Goal: Transaction & Acquisition: Subscribe to service/newsletter

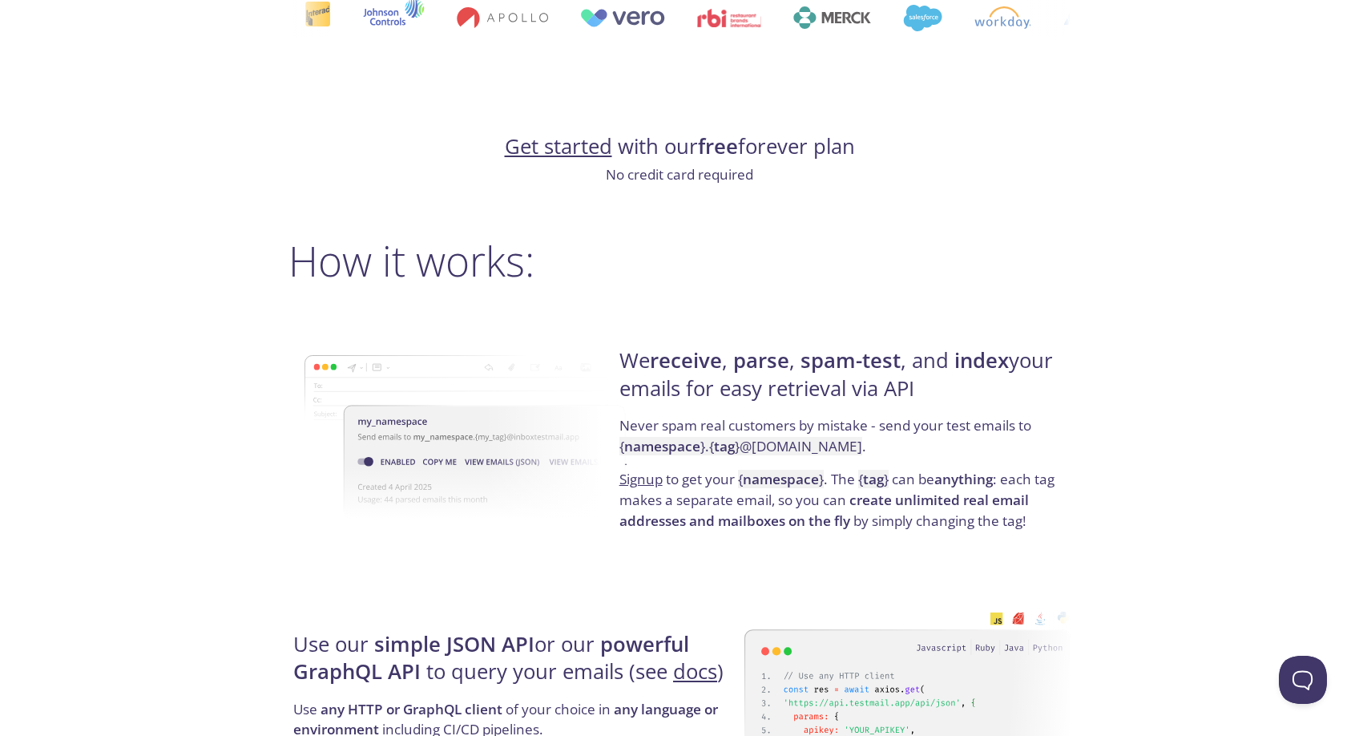
scroll to position [1058, 0]
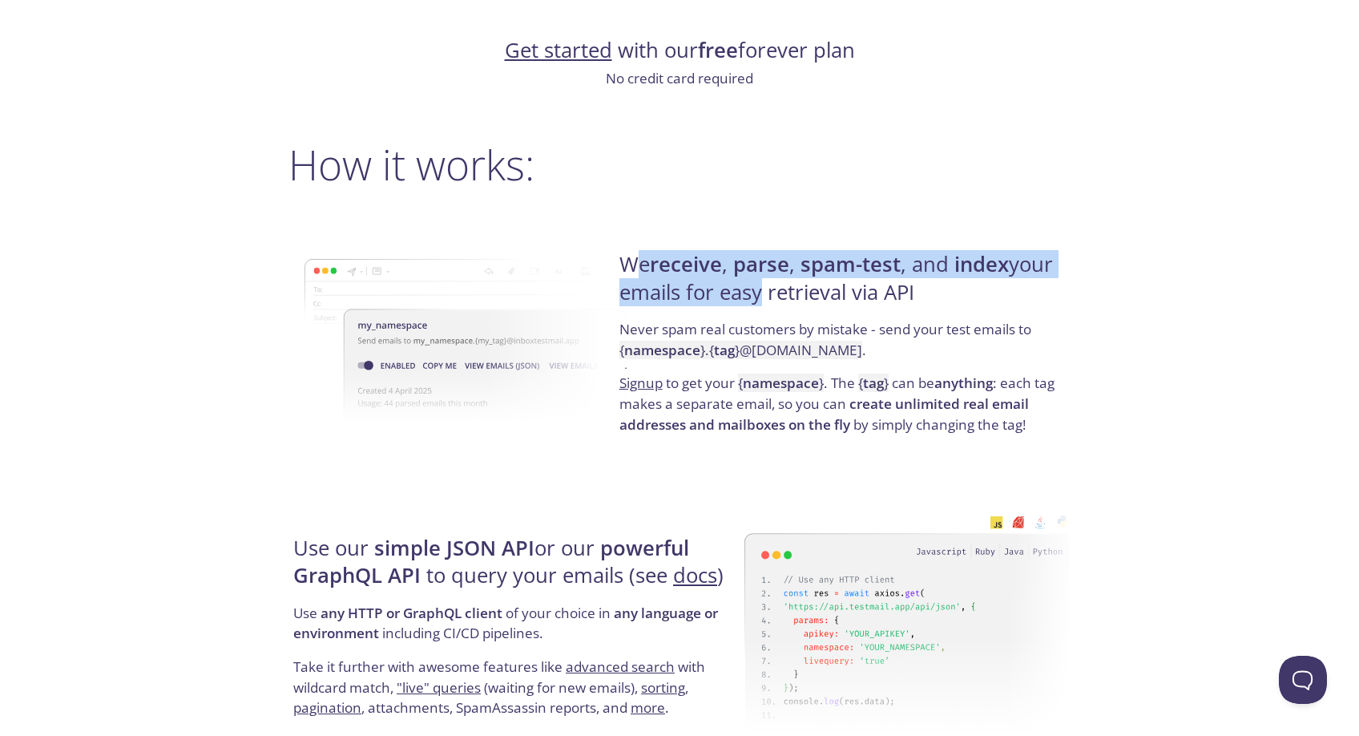
drag, startPoint x: 631, startPoint y: 255, endPoint x: 755, endPoint y: 292, distance: 129.8
click at [755, 292] on h4 "We receive , parse , spam-test , and index your emails for easy retrieval via A…" at bounding box center [842, 285] width 446 height 68
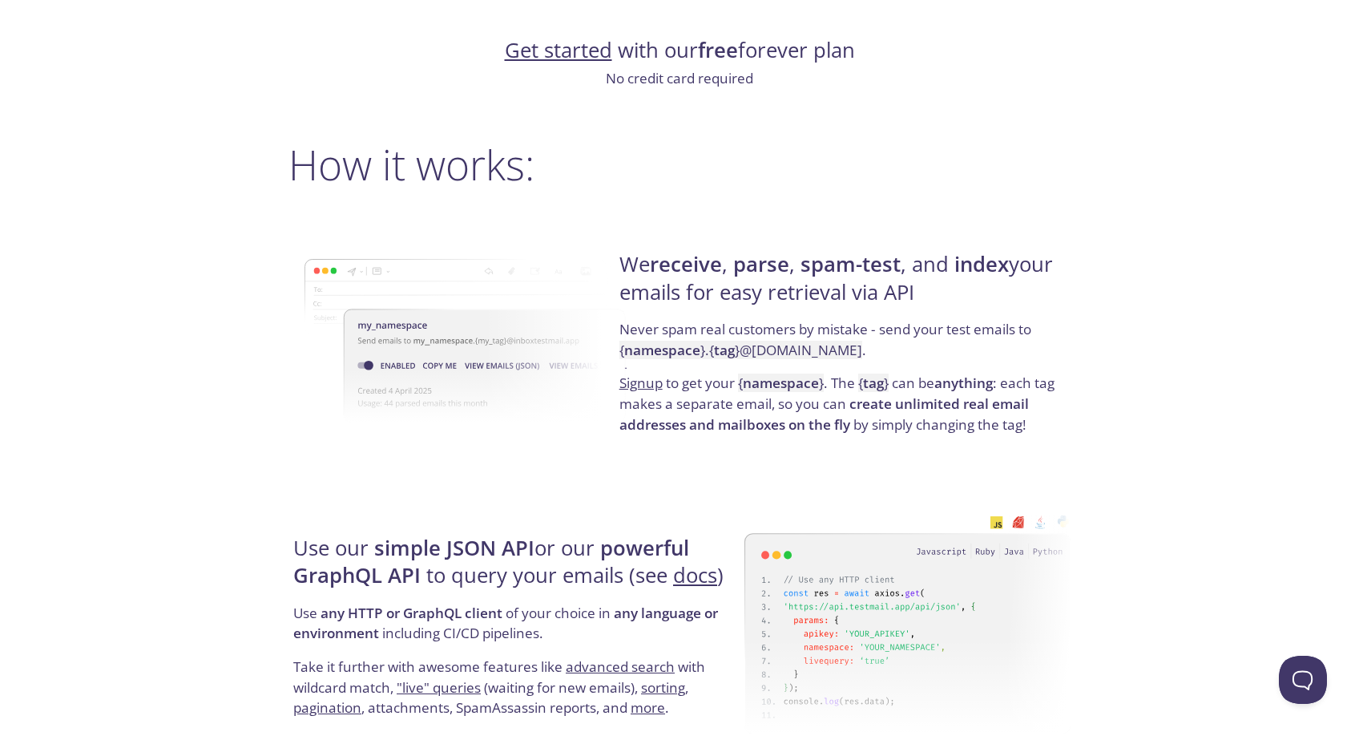
click at [762, 319] on p "Never spam real customers by mistake - send your test emails to { namespace } .…" at bounding box center [842, 346] width 446 height 54
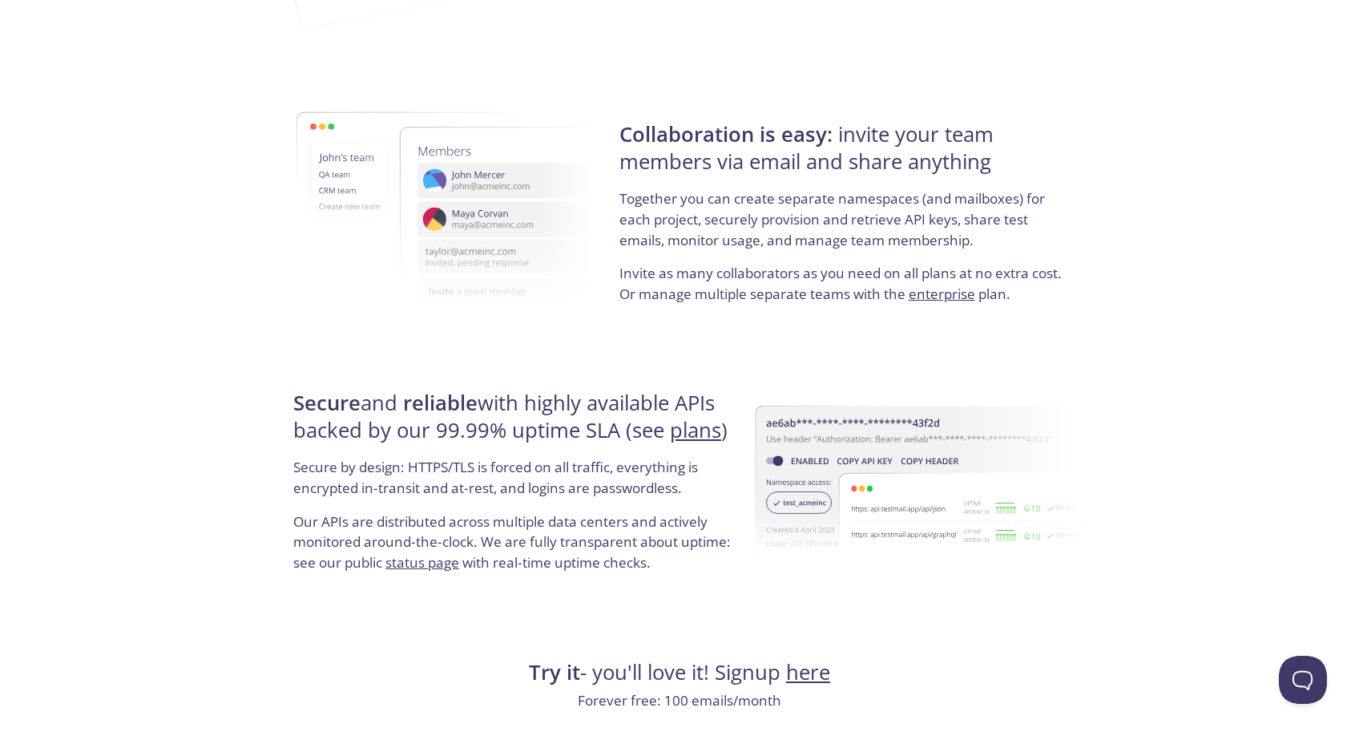
scroll to position [2920, 0]
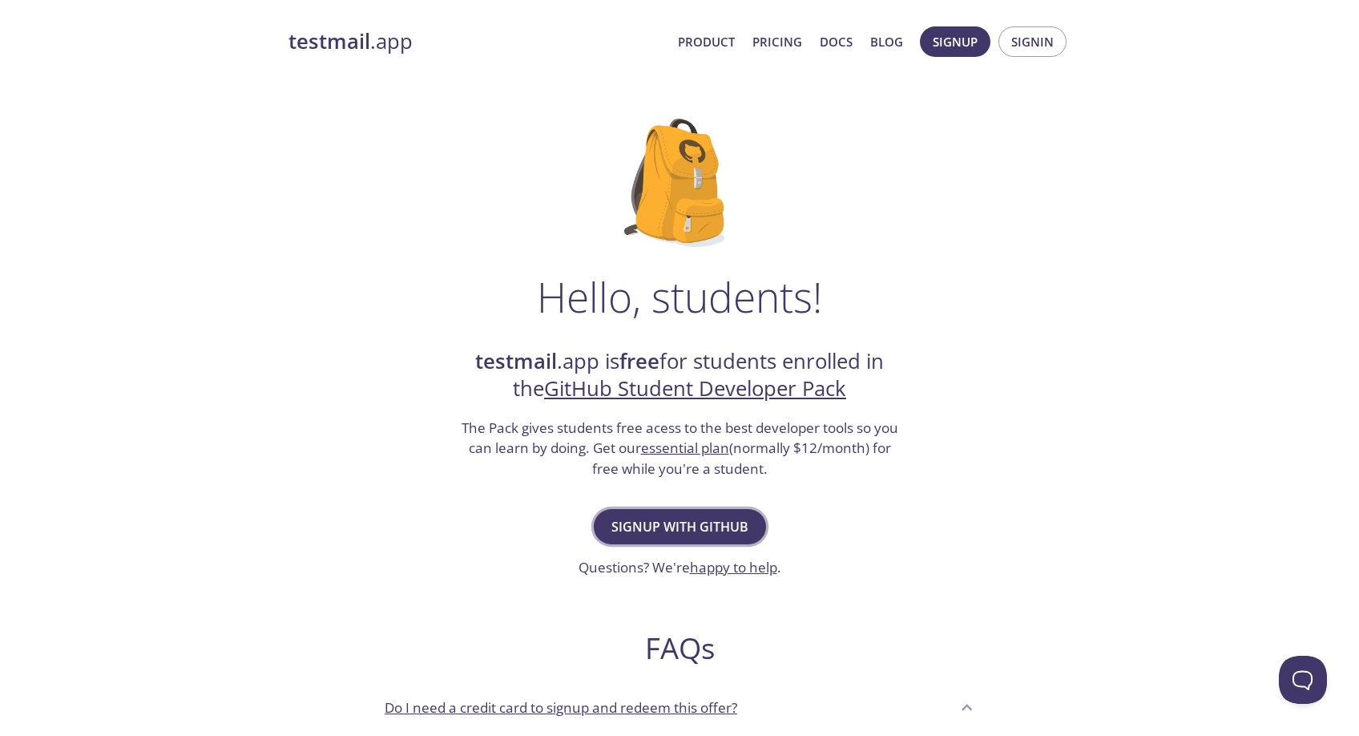
click at [684, 524] on span "Signup with GitHub" at bounding box center [679, 526] width 137 height 22
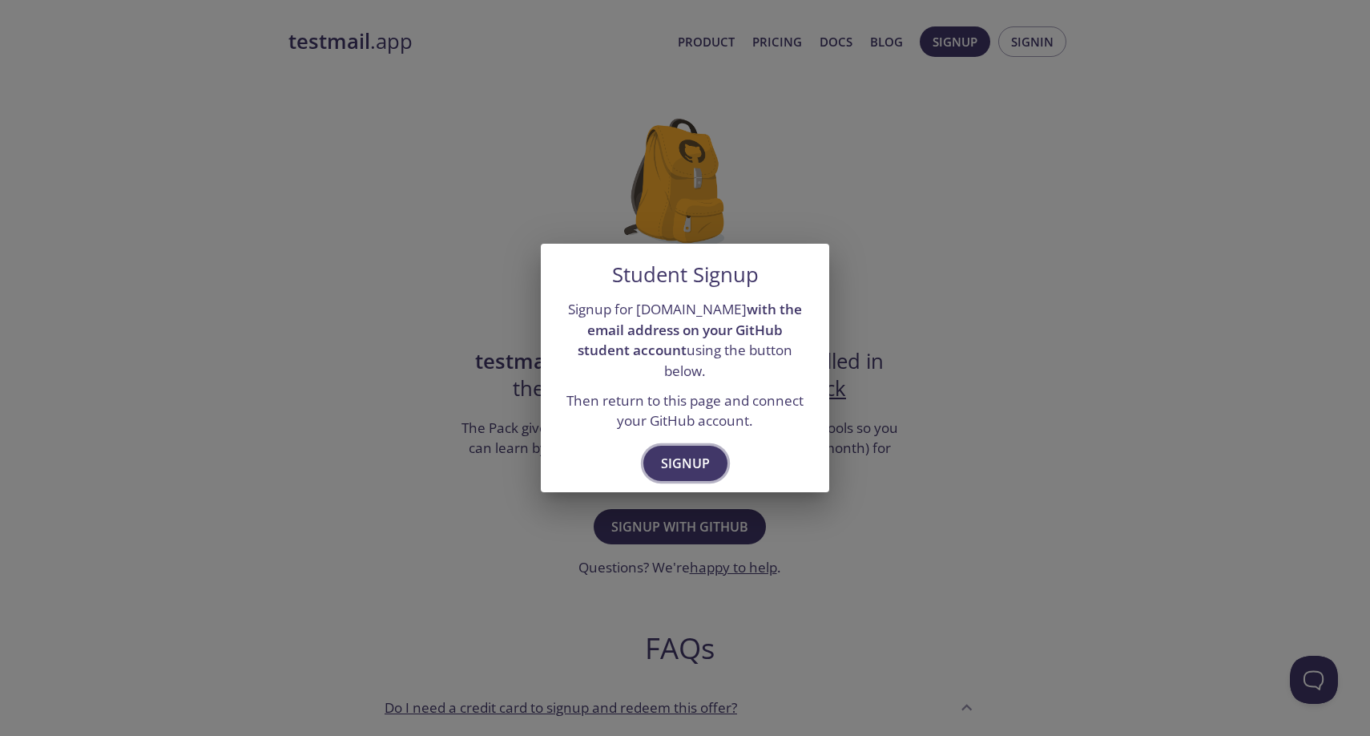
click at [681, 452] on span "Signup" at bounding box center [685, 463] width 49 height 22
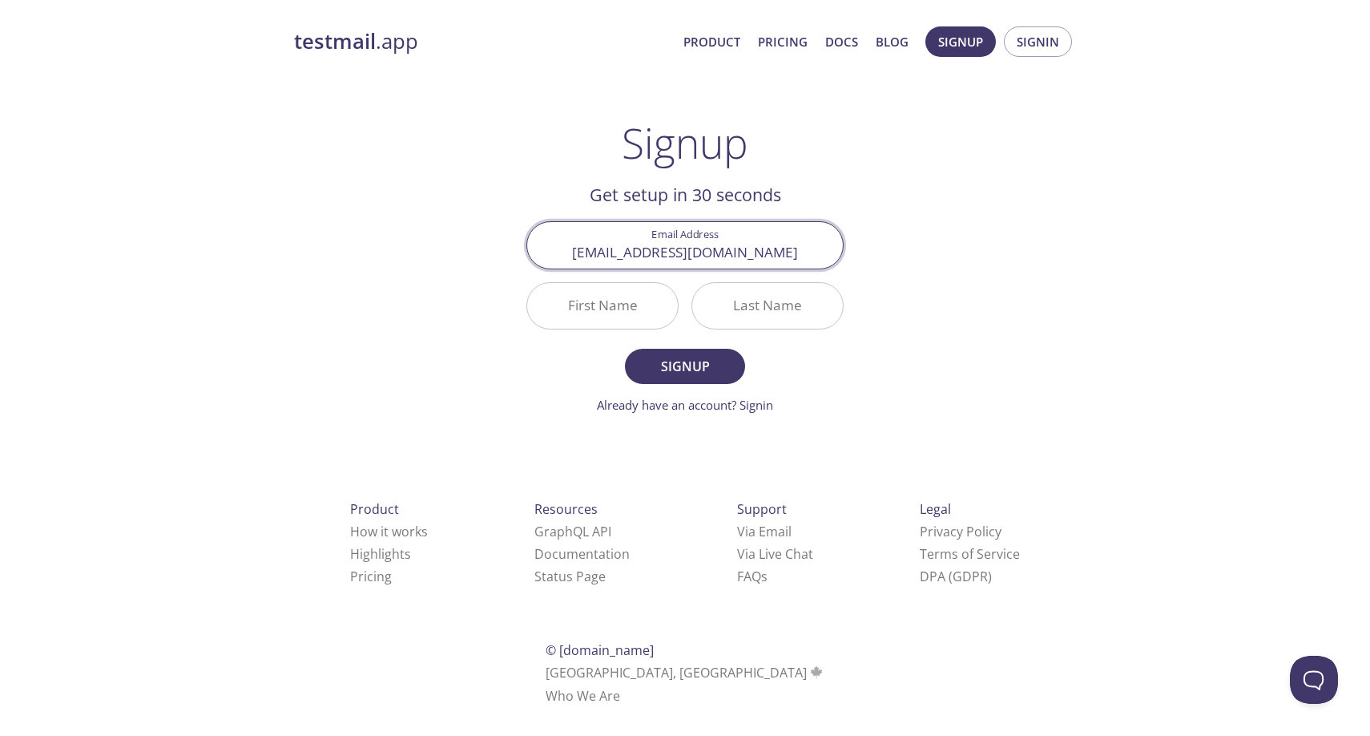
type input "[EMAIL_ADDRESS][DOMAIN_NAME]"
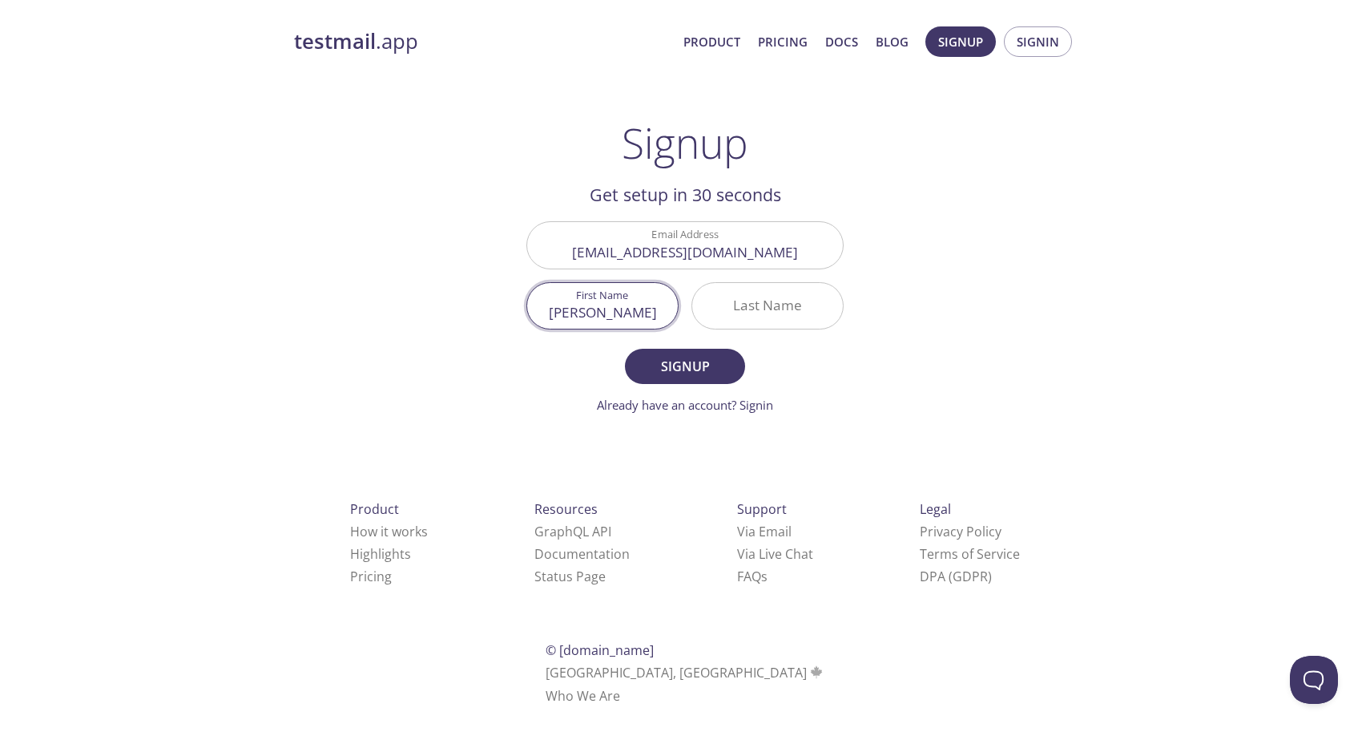
type input "[PERSON_NAME]"
click at [685, 365] on button "Signup" at bounding box center [685, 366] width 120 height 35
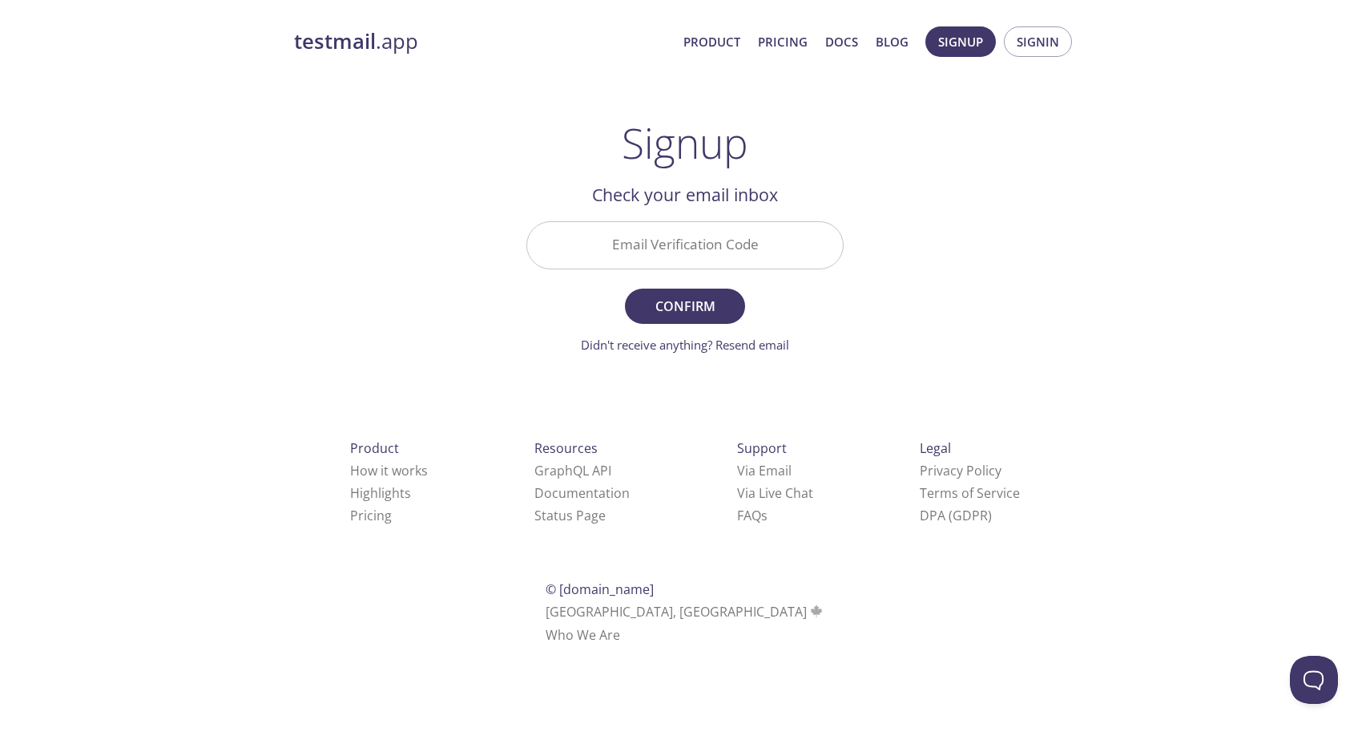
click at [763, 252] on input "Email Verification Code" at bounding box center [685, 245] width 316 height 46
paste input "RH52D6F"
type input "RH52D6F"
click at [717, 297] on span "Confirm" at bounding box center [685, 306] width 85 height 22
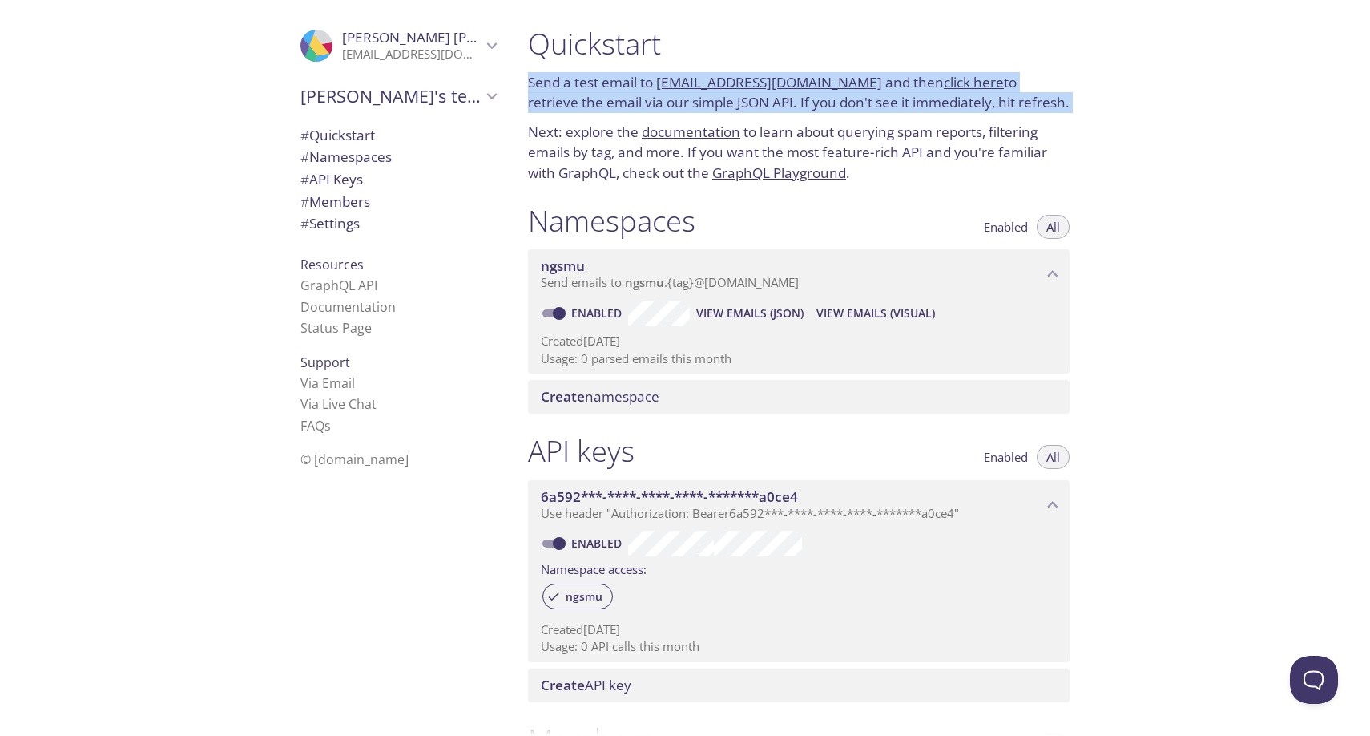
drag, startPoint x: 530, startPoint y: 77, endPoint x: 595, endPoint y: 112, distance: 73.9
click at [595, 112] on div "Quickstart Send a test email to ngsmu.test@inbox.testmail.app and then click he…" at bounding box center [798, 104] width 567 height 177
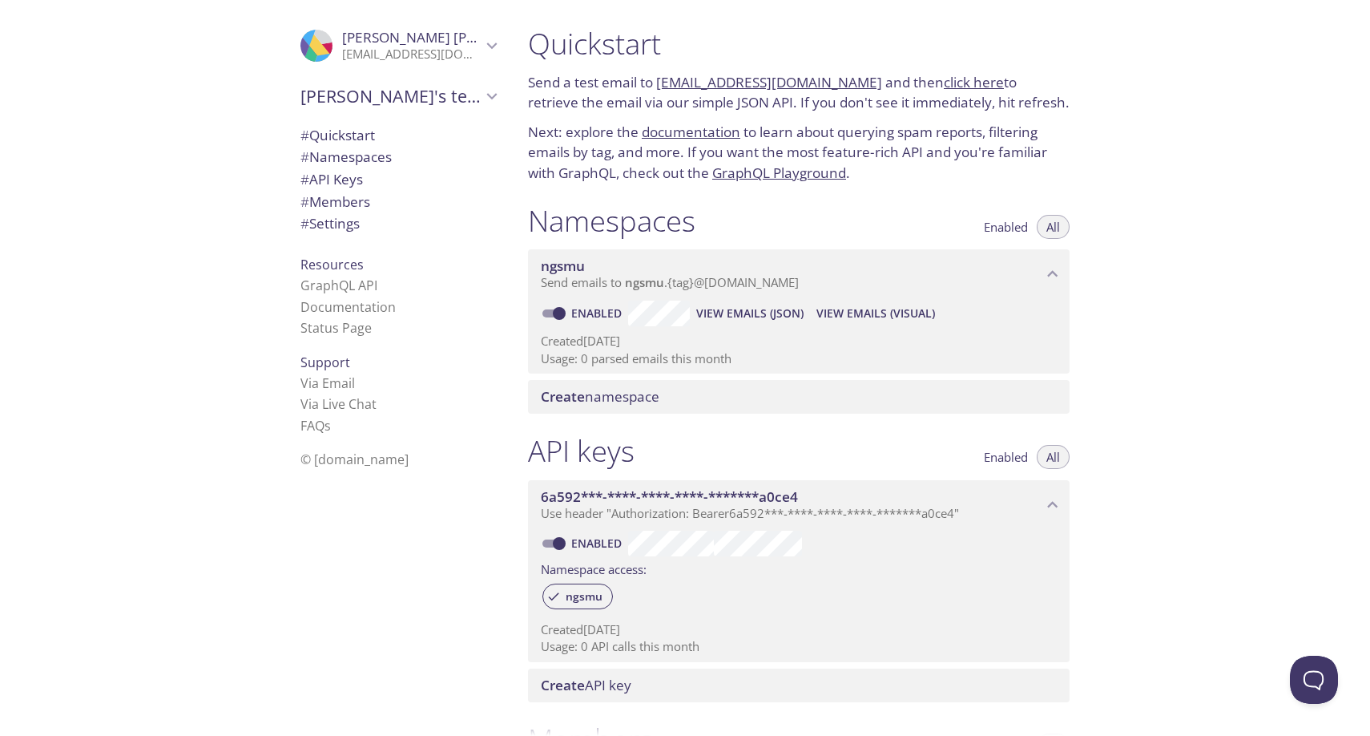
click at [595, 115] on div "Quickstart Send a test email to ngsmu.test@inbox.testmail.app and then click he…" at bounding box center [798, 104] width 567 height 177
click at [362, 204] on span "# Members" at bounding box center [335, 201] width 70 height 18
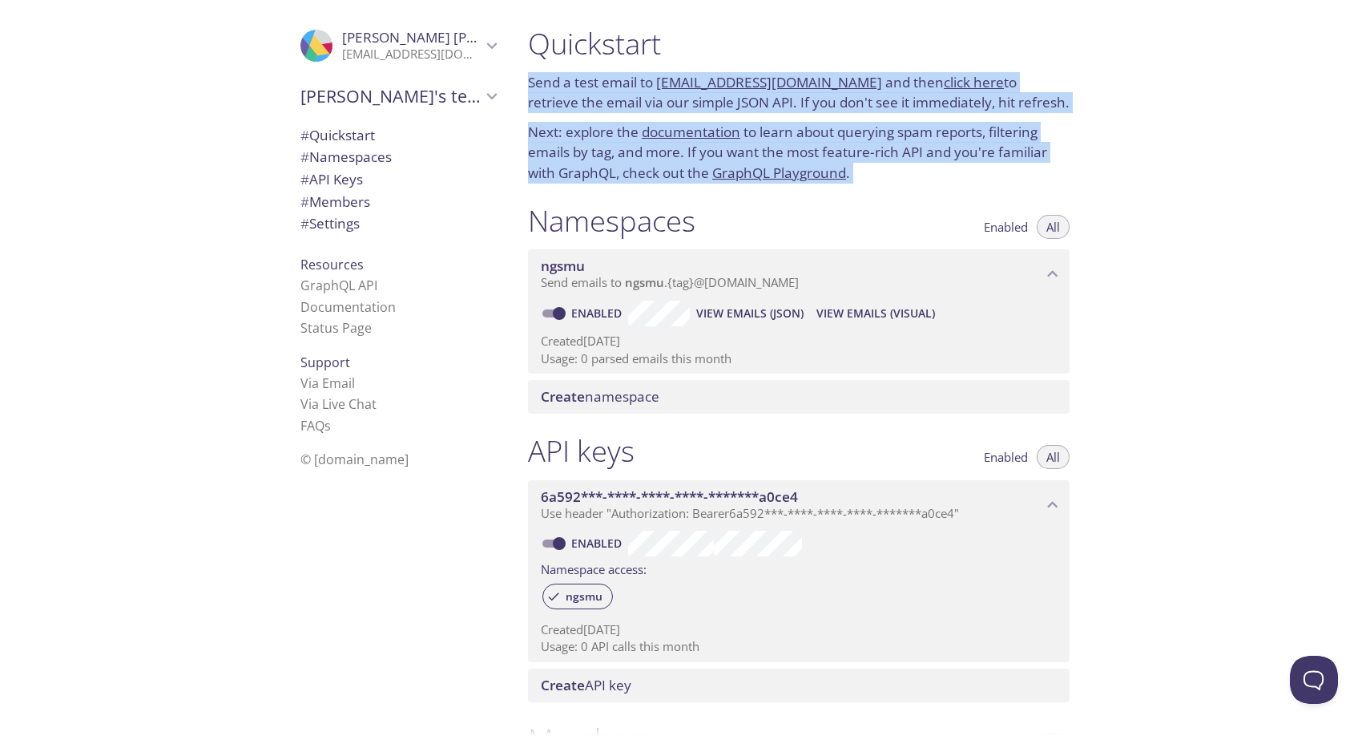
drag, startPoint x: 528, startPoint y: 83, endPoint x: 633, endPoint y: 192, distance: 151.3
click at [633, 192] on div "Quickstart Send a test email to ngsmu.test@inbox.testmail.app and then click he…" at bounding box center [805, 368] width 580 height 736
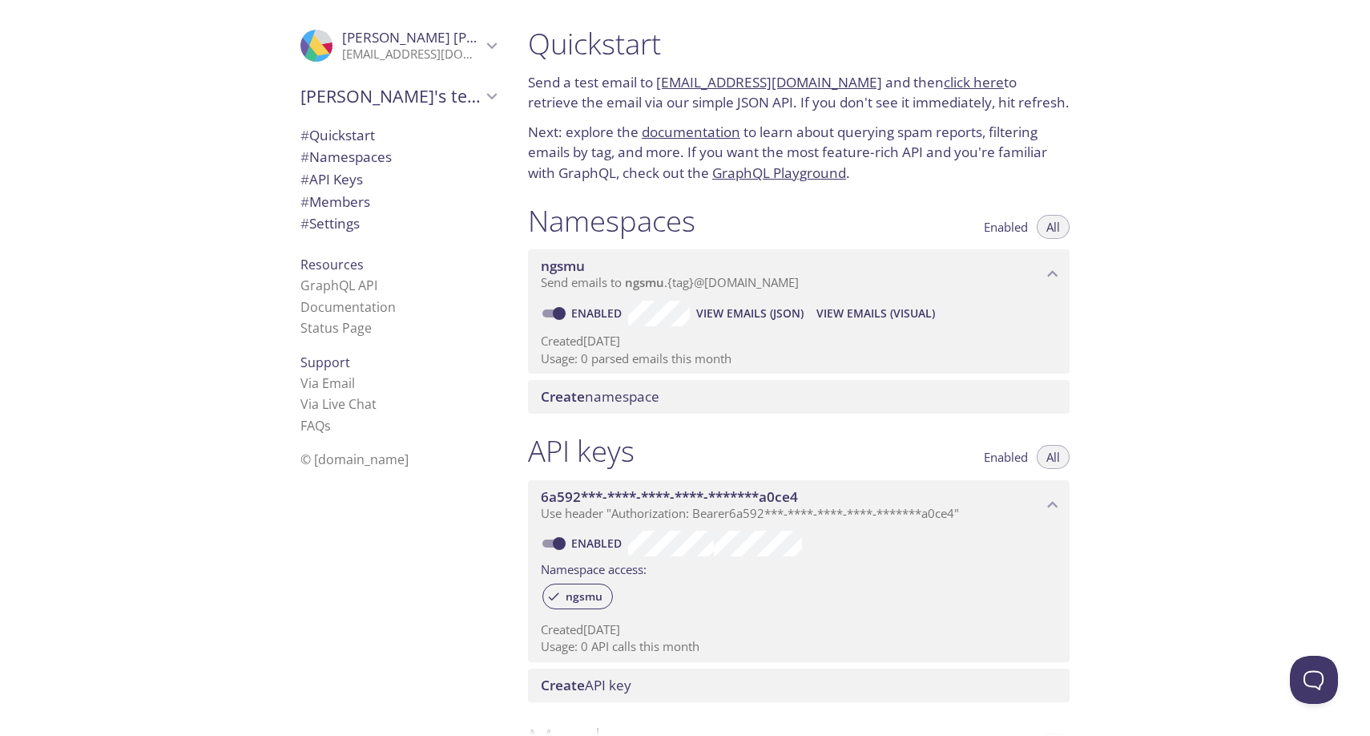
click at [633, 193] on div "Namespaces Enabled All ngsmu Send emails to ngsmu . {tag} @inbox.testmail.app E…" at bounding box center [798, 308] width 567 height 231
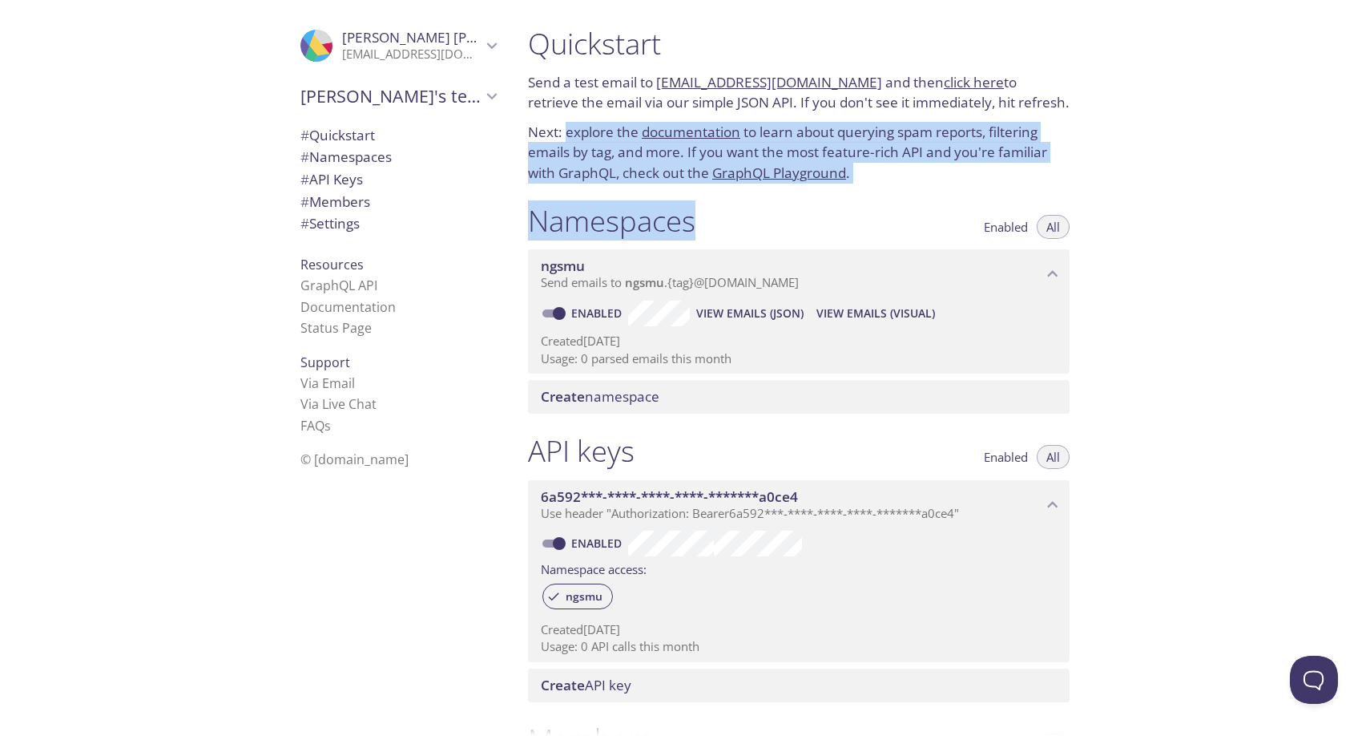
drag, startPoint x: 633, startPoint y: 192, endPoint x: 571, endPoint y: 137, distance: 82.3
click at [571, 137] on div "Quickstart Send a test email to ngsmu.test@inbox.testmail.app and then click he…" at bounding box center [805, 368] width 580 height 736
click at [571, 137] on p "Next: explore the documentation to learn about querying spam reports, filtering…" at bounding box center [799, 153] width 542 height 62
drag, startPoint x: 530, startPoint y: 113, endPoint x: 601, endPoint y: 184, distance: 100.3
click at [601, 184] on div "Quickstart Send a test email to ngsmu.test@inbox.testmail.app and then click he…" at bounding box center [798, 104] width 567 height 177
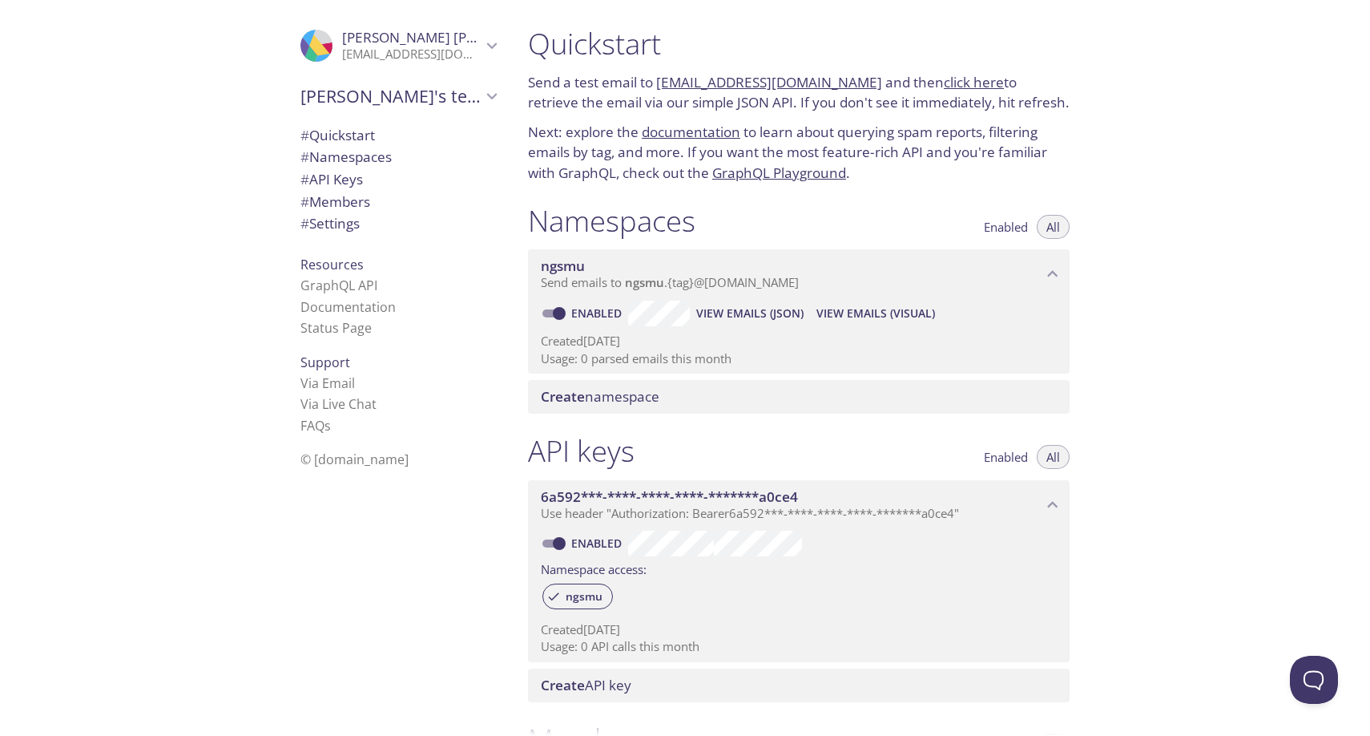
click at [600, 193] on div "Namespaces Enabled All ngsmu Send emails to ngsmu . {tag} @inbox.testmail.app E…" at bounding box center [798, 308] width 567 height 231
click at [338, 140] on span "# Quickstart" at bounding box center [337, 135] width 75 height 18
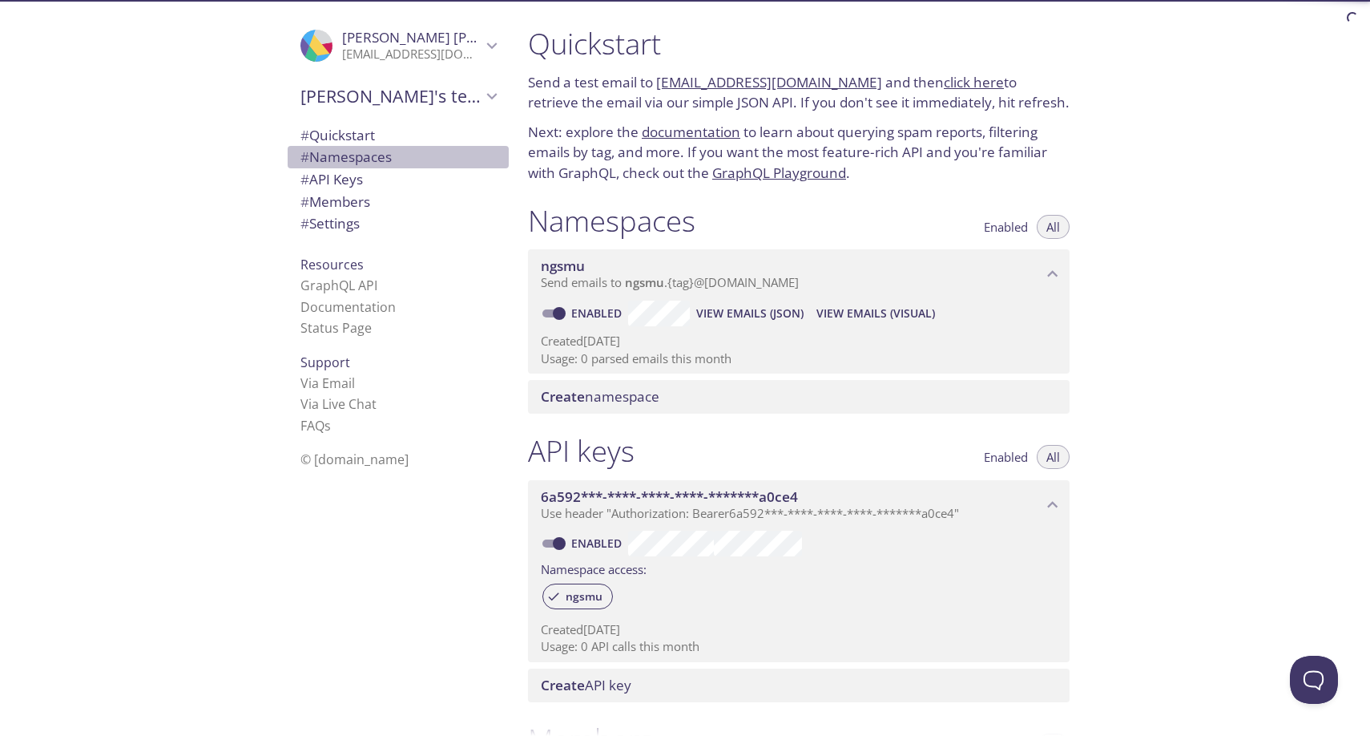
click at [343, 163] on span "# Namespaces" at bounding box center [345, 156] width 91 height 18
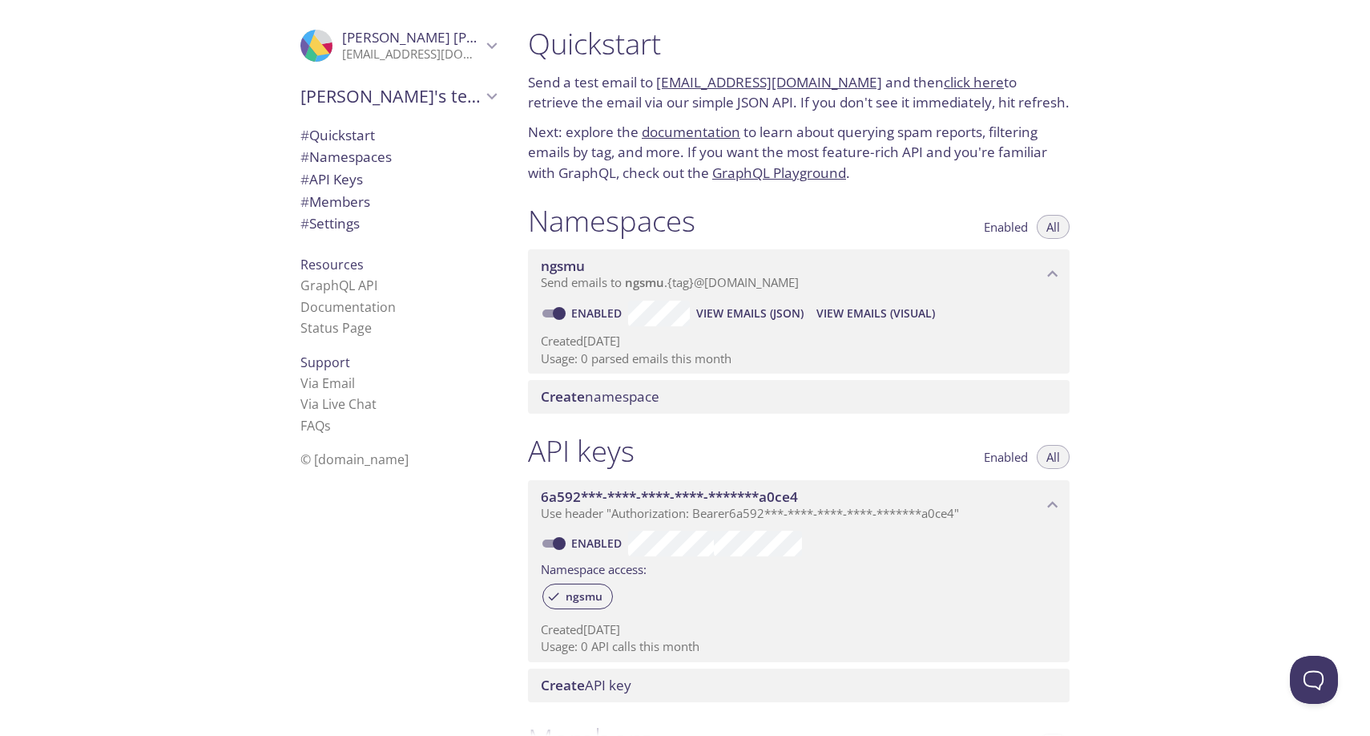
click at [339, 179] on span "# API Keys" at bounding box center [331, 179] width 63 height 18
click at [792, 305] on span "View Emails (JSON)" at bounding box center [749, 313] width 107 height 19
click at [849, 311] on span "View Emails (Visual)" at bounding box center [876, 313] width 119 height 19
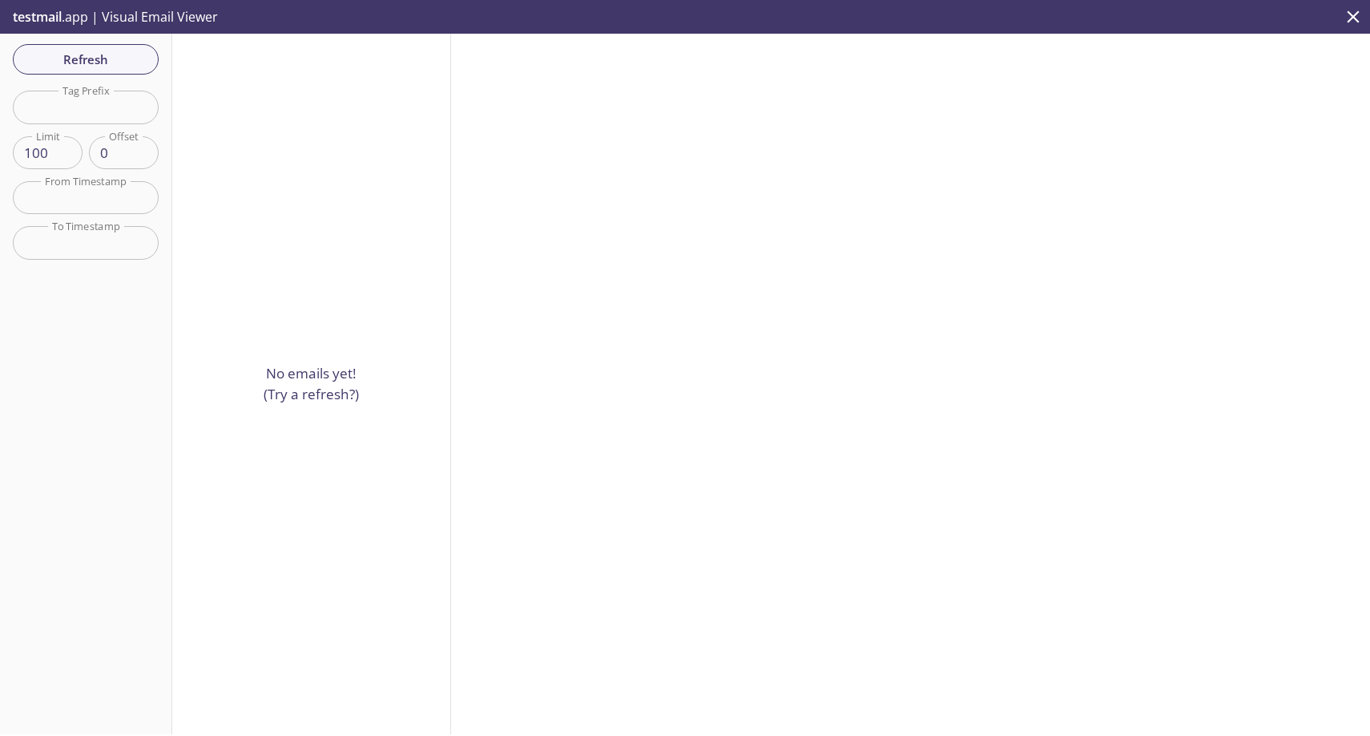
click at [1357, 15] on icon "close" at bounding box center [1353, 16] width 21 height 21
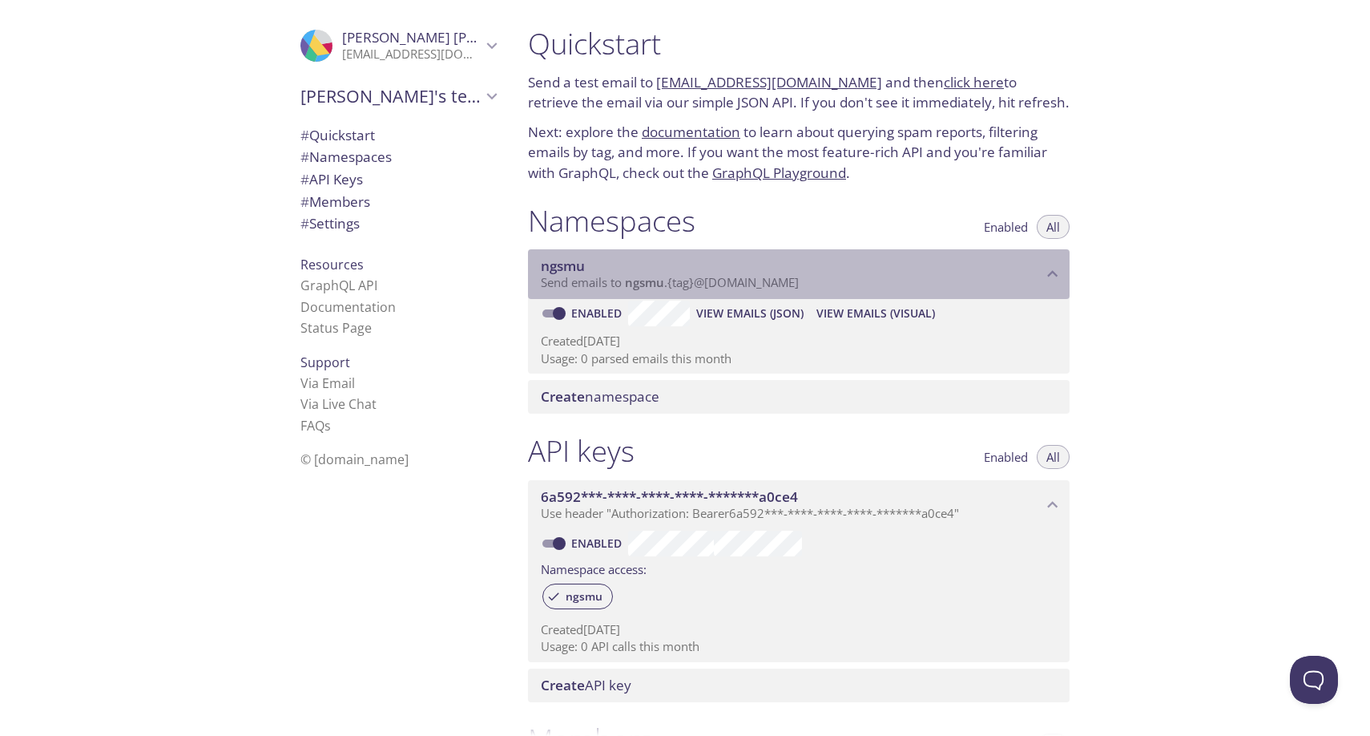
click at [586, 268] on span "ngsmu" at bounding box center [792, 266] width 502 height 18
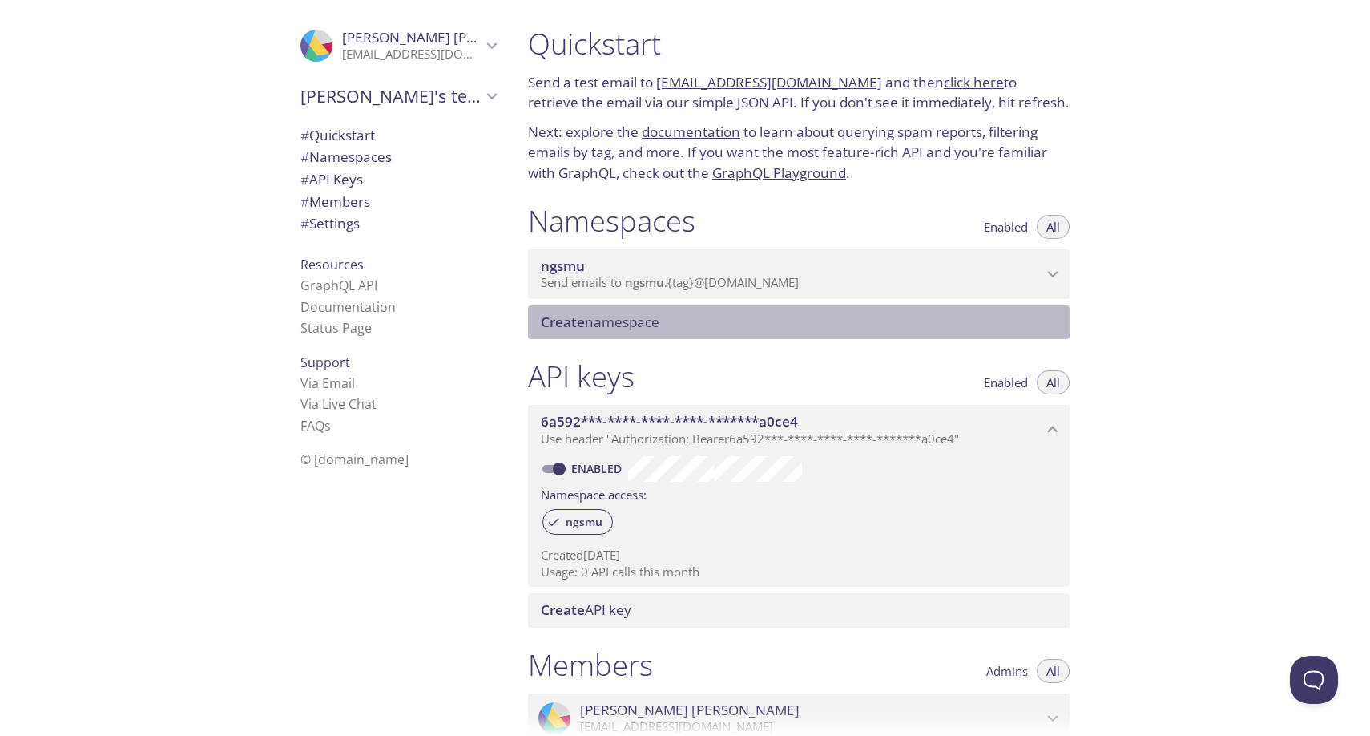
click at [561, 306] on div "Create namespace" at bounding box center [799, 322] width 542 height 34
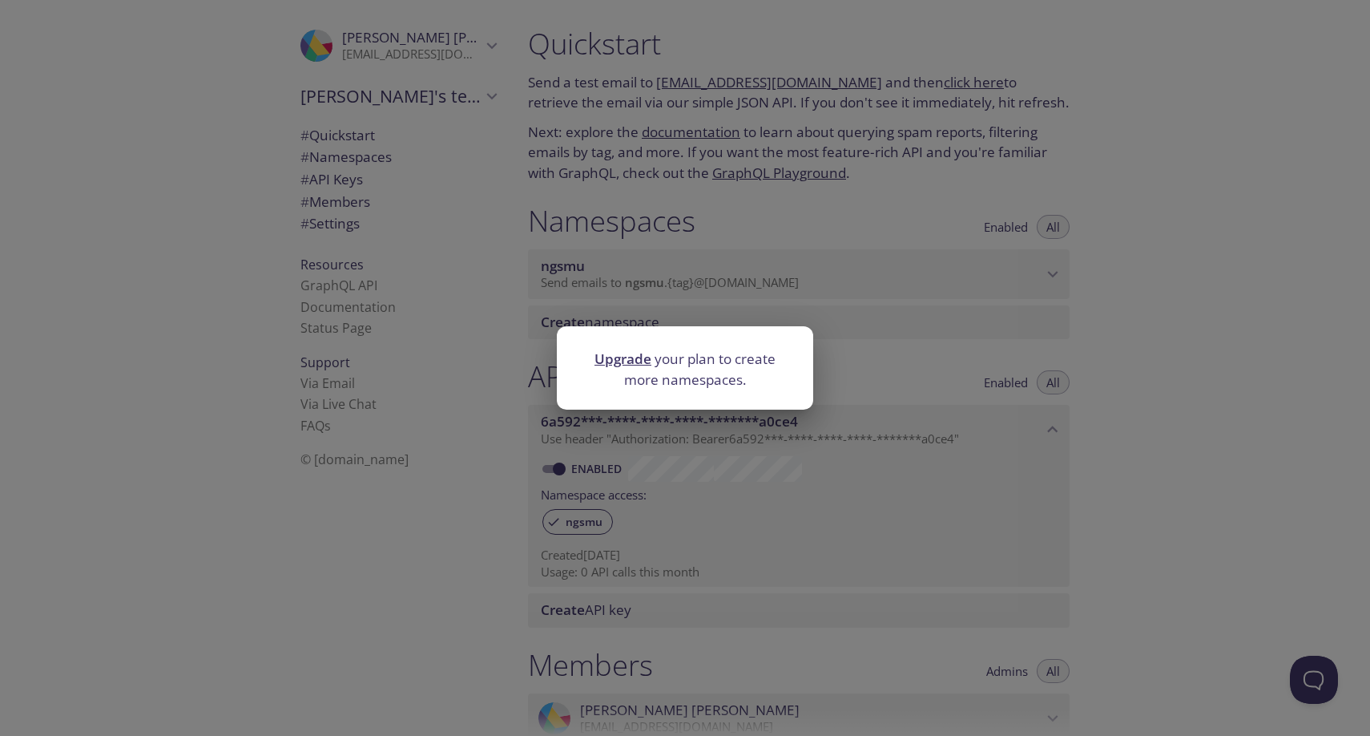
click at [551, 320] on div "Upgrade your plan to create more namespaces." at bounding box center [685, 368] width 1370 height 736
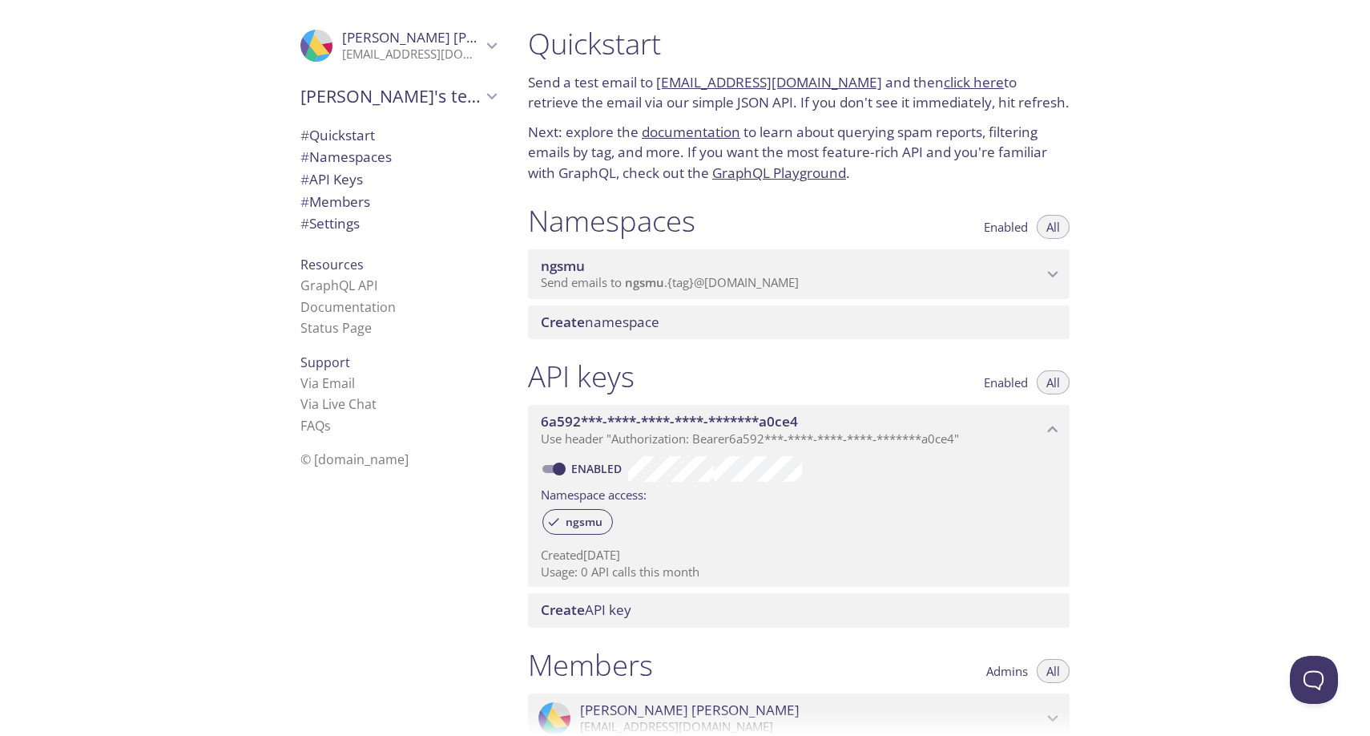
click at [647, 267] on span "ngsmu" at bounding box center [792, 266] width 502 height 18
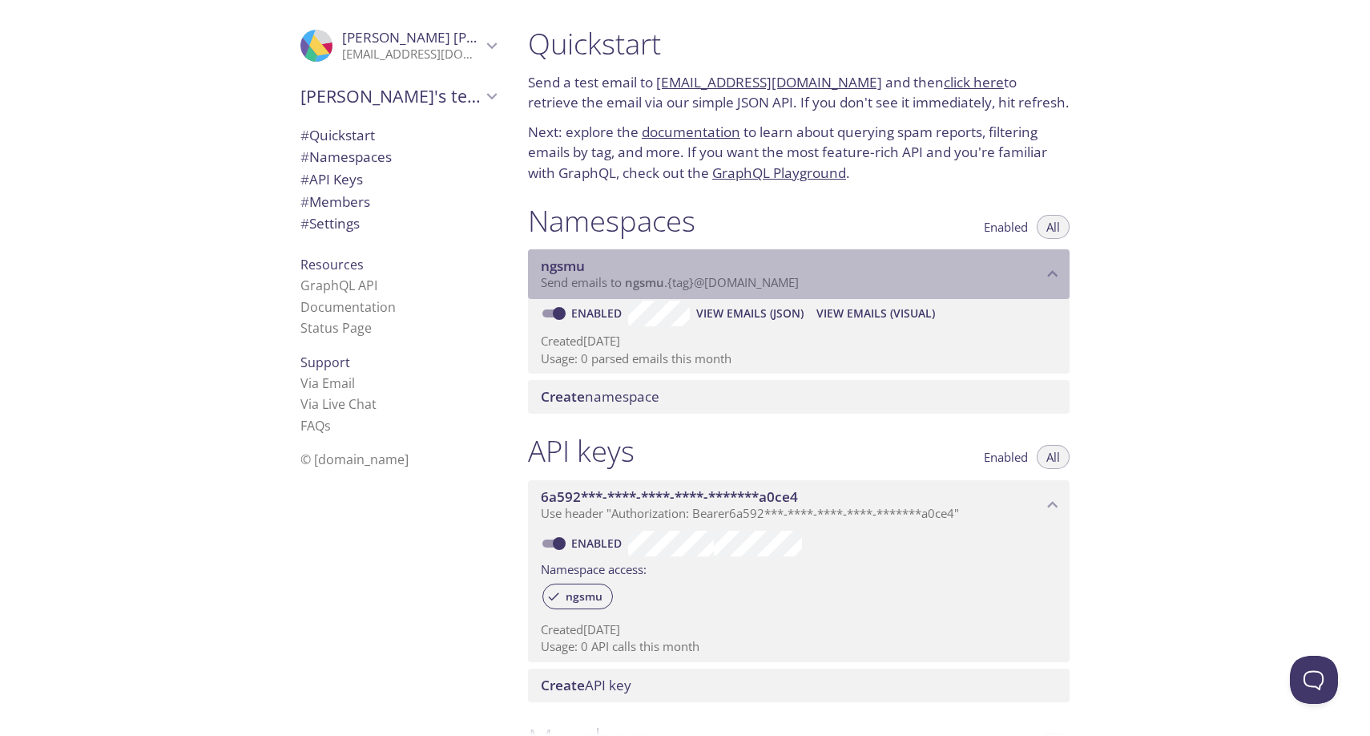
click at [591, 277] on span "Send emails to ngsmu . {tag} @inbox.testmail.app" at bounding box center [670, 282] width 258 height 16
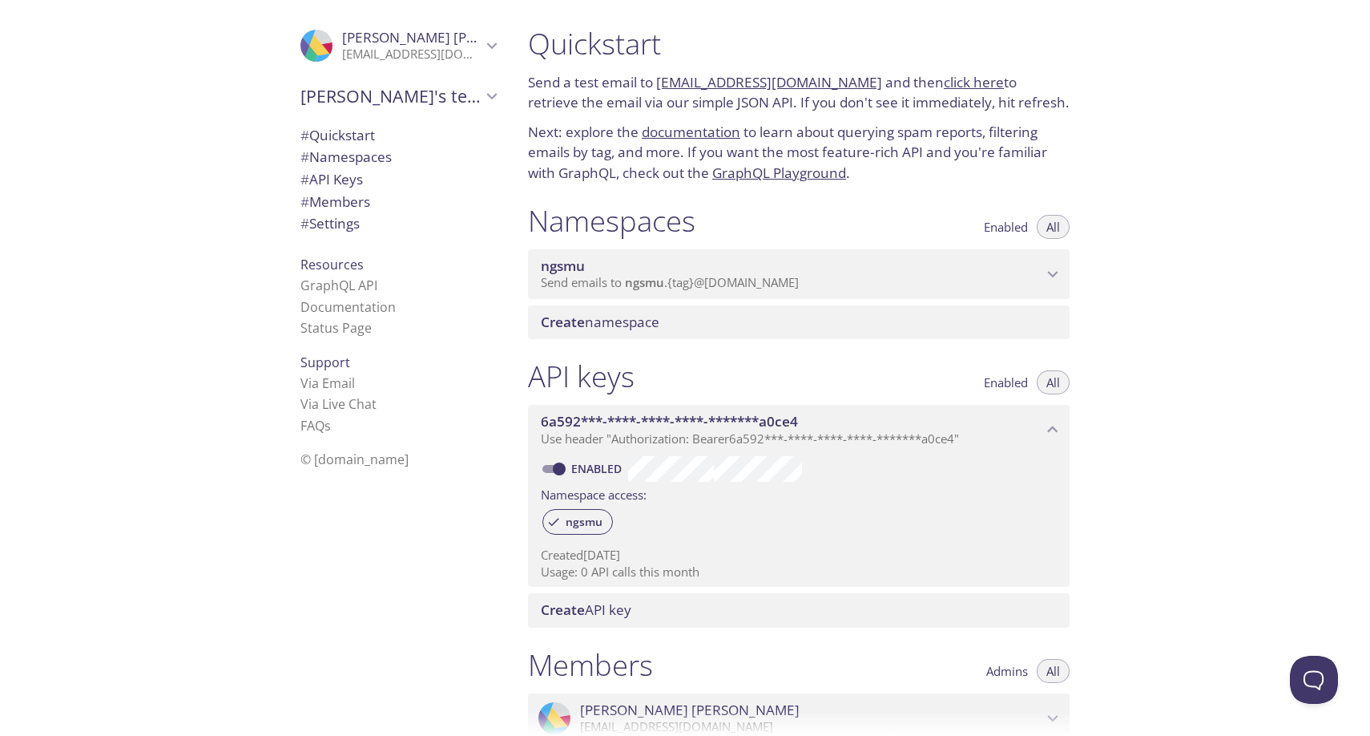
scroll to position [96, 0]
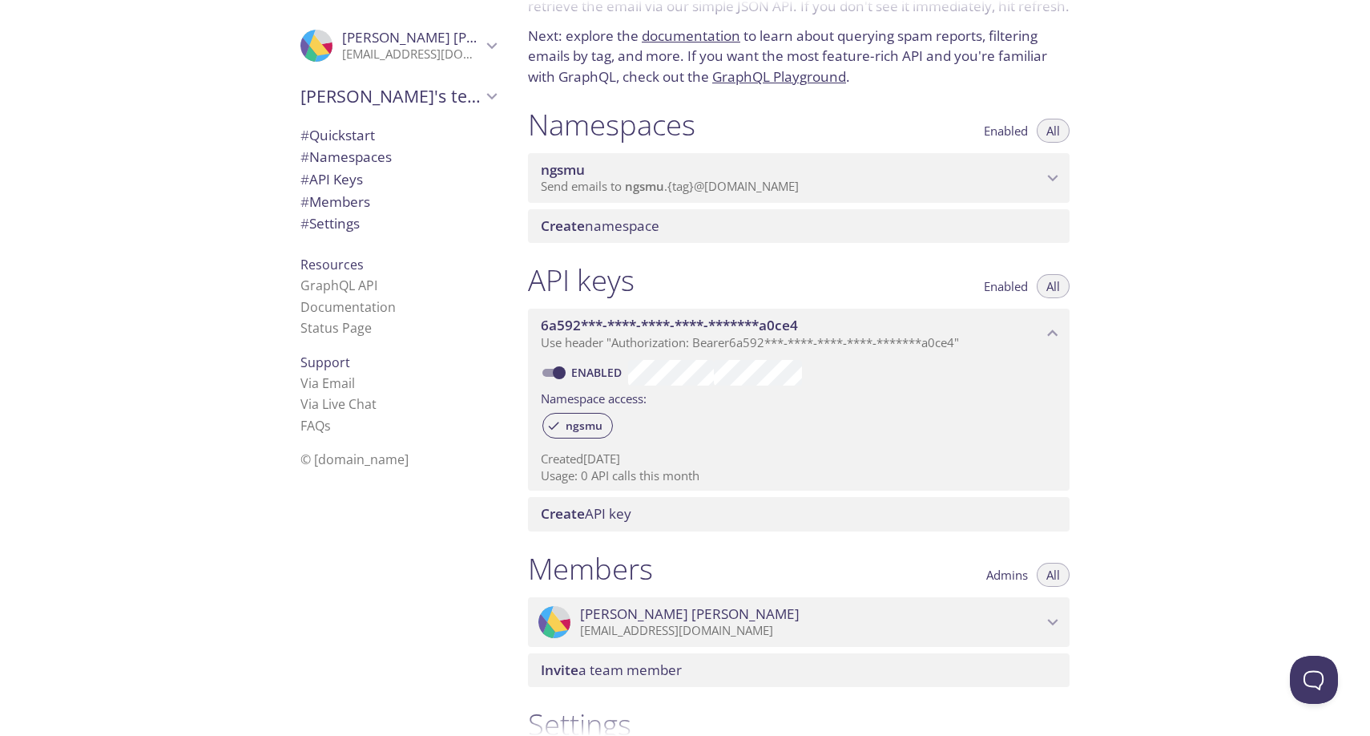
click at [583, 513] on span "Create" at bounding box center [563, 513] width 44 height 18
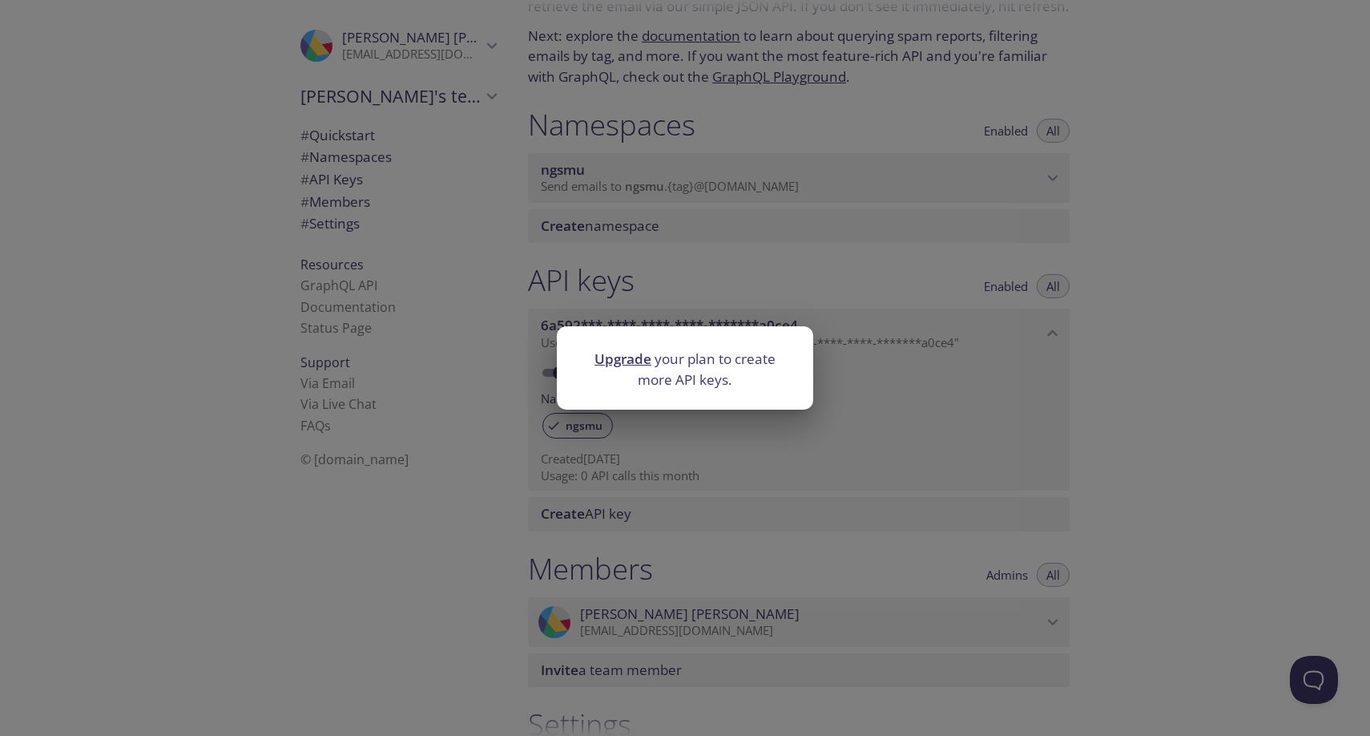
click at [611, 440] on div "Upgrade your plan to create more API keys." at bounding box center [685, 368] width 1370 height 736
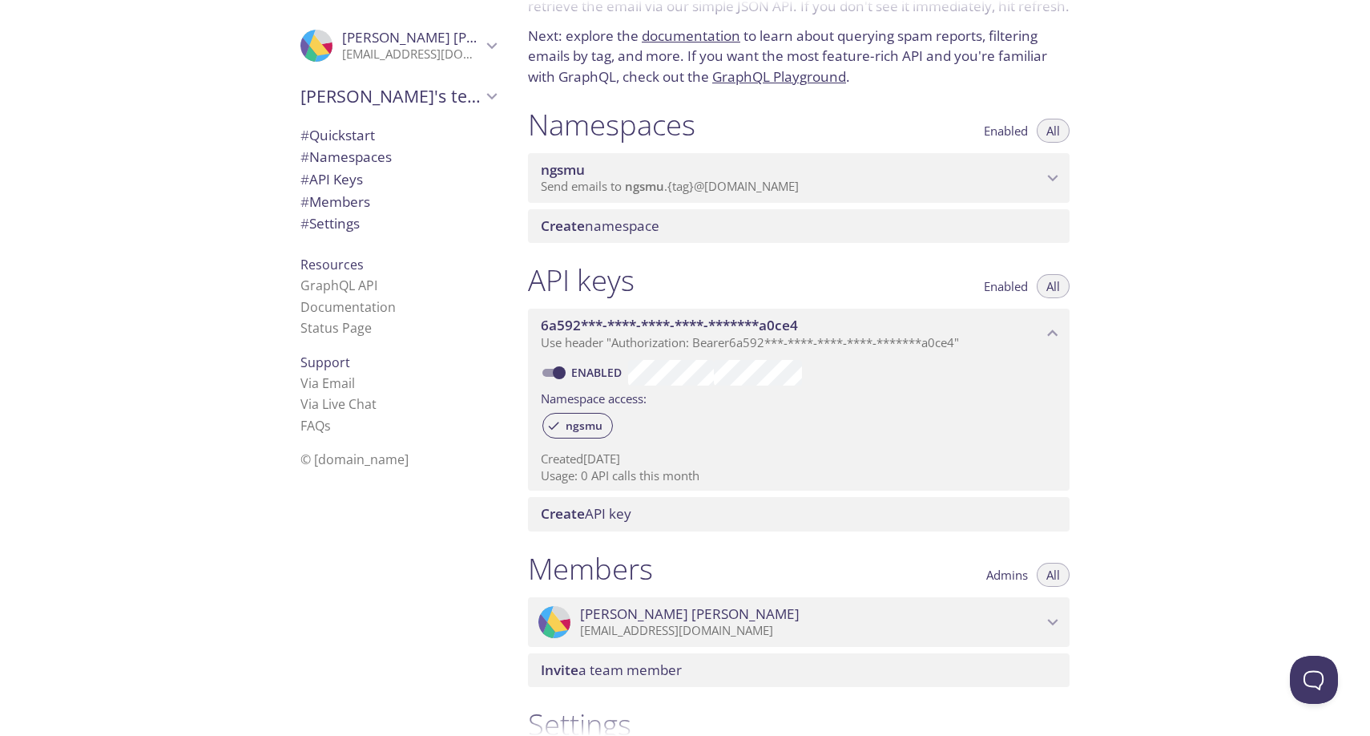
scroll to position [288, 0]
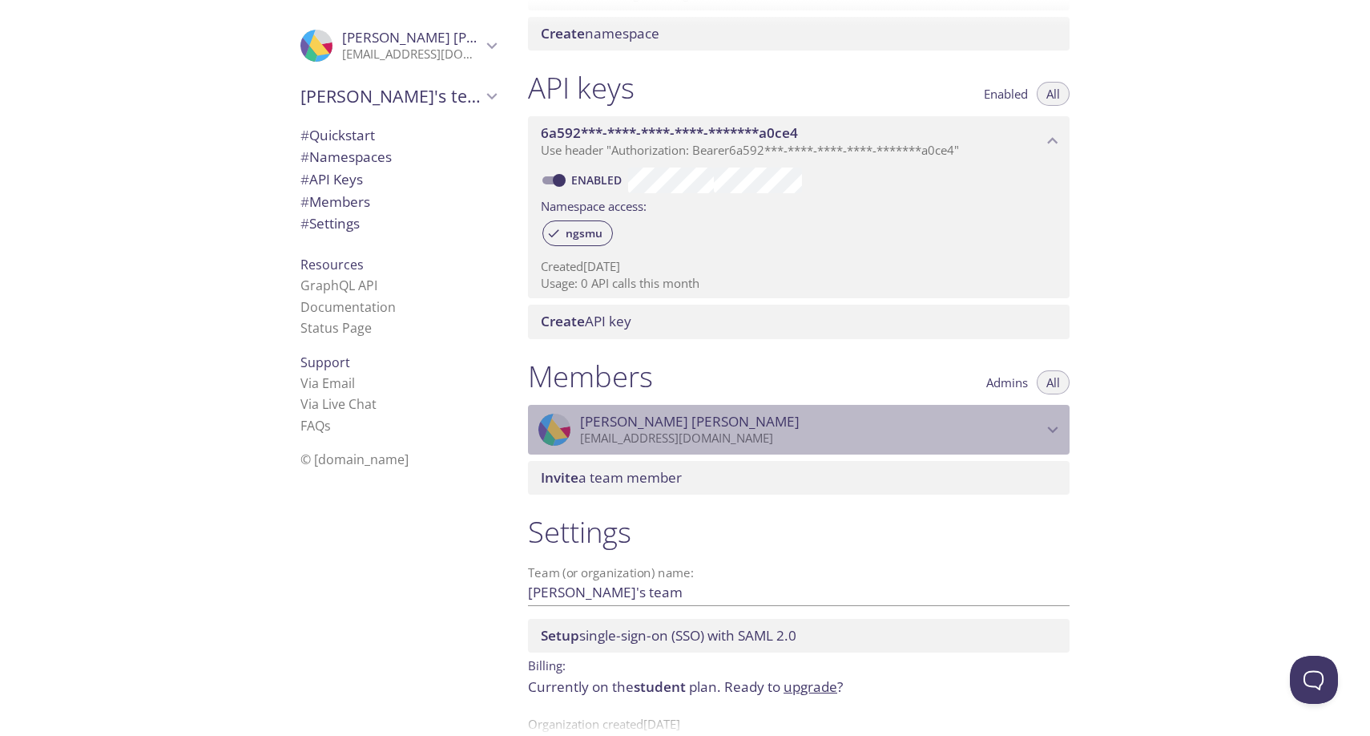
click at [652, 430] on p "[EMAIL_ADDRESS][DOMAIN_NAME]" at bounding box center [811, 438] width 462 height 16
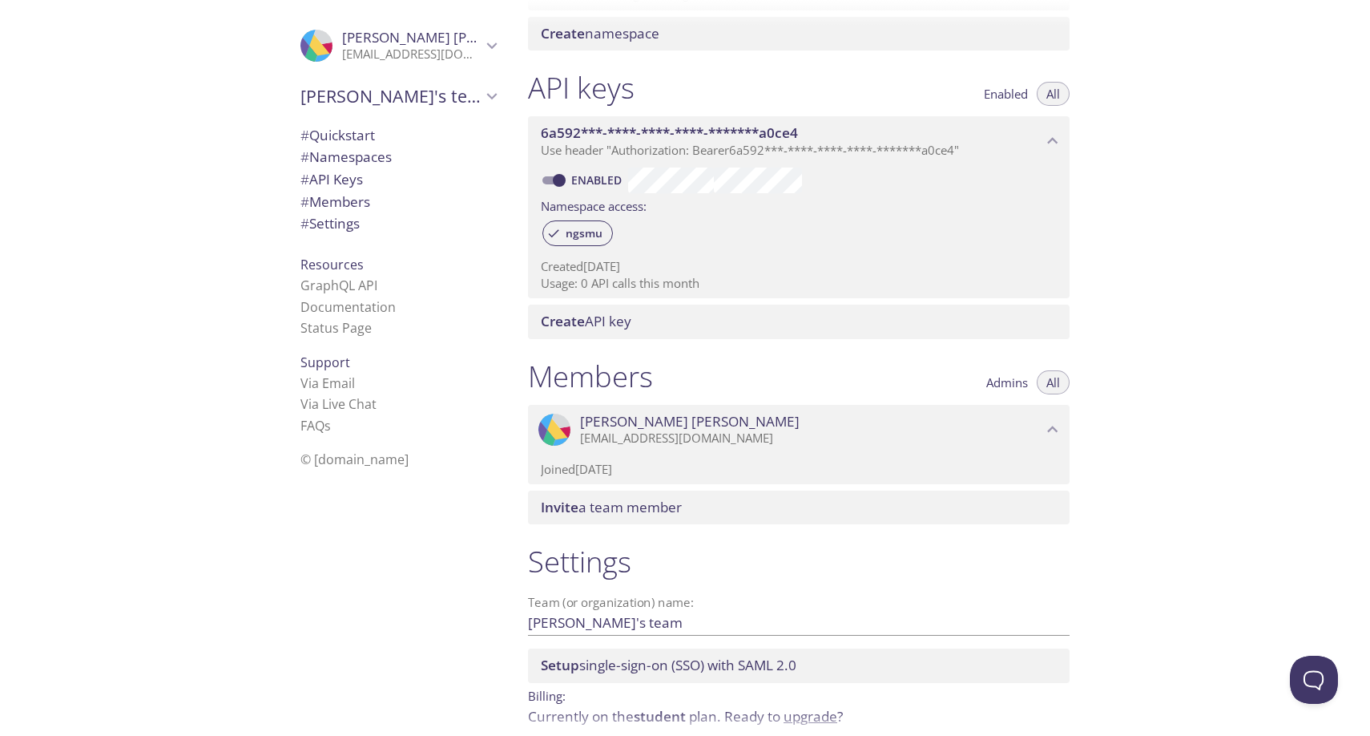
click at [627, 461] on p "Joined 24 Sep 2025" at bounding box center [799, 469] width 516 height 17
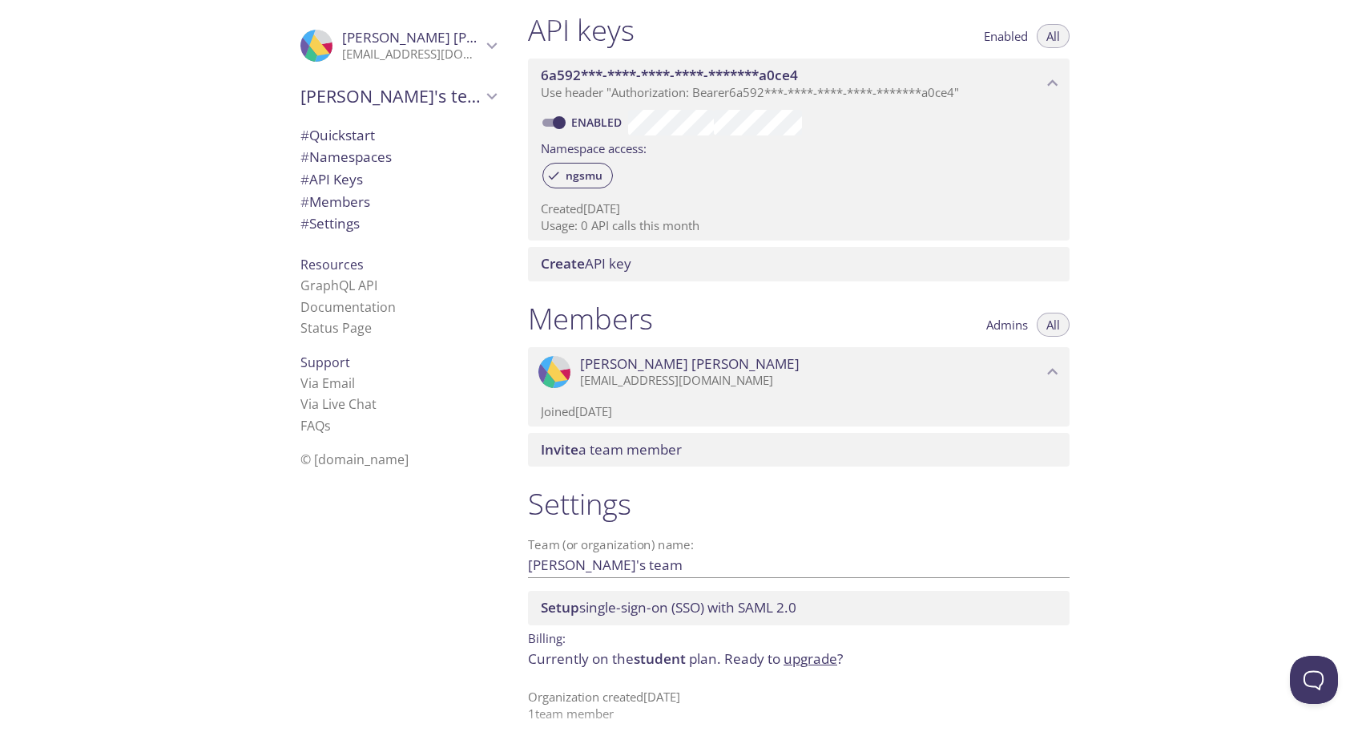
click at [576, 599] on span "Setup" at bounding box center [560, 607] width 38 height 18
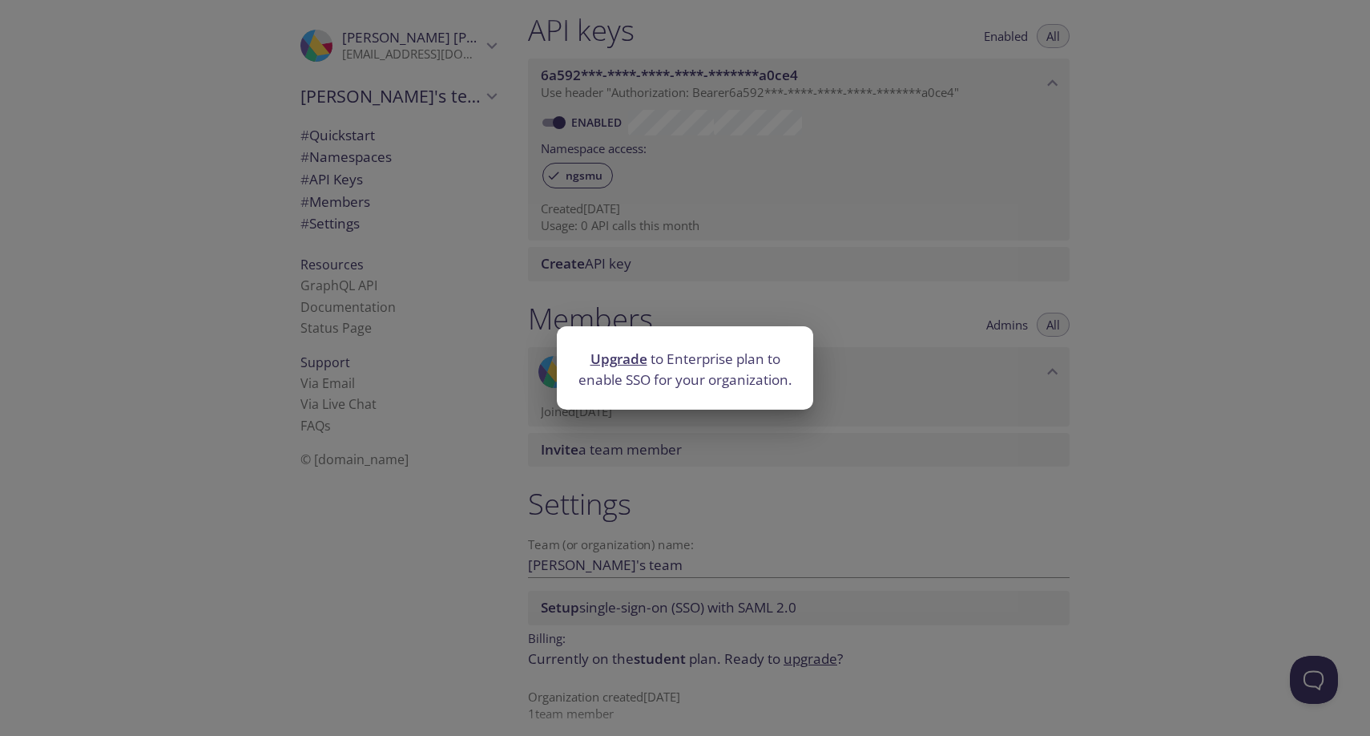
click at [591, 491] on div "Upgrade to Enterprise plan to enable SSO for your organization." at bounding box center [685, 368] width 1370 height 736
